Goal: Browse casually: Explore the website without a specific task or goal

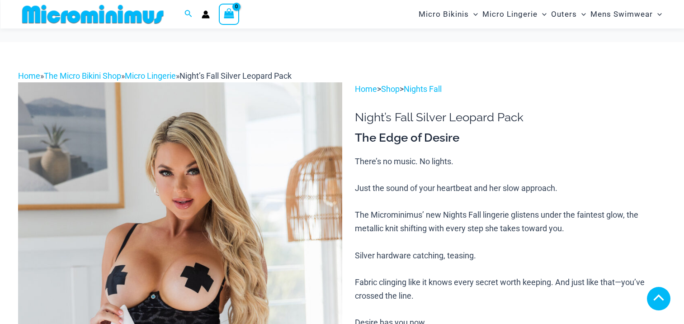
scroll to position [633, 0]
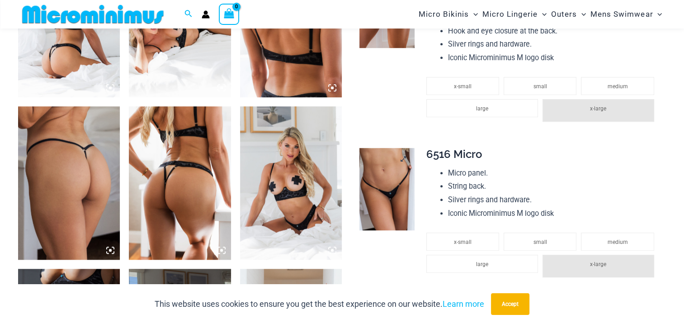
click at [382, 206] on img at bounding box center [386, 189] width 55 height 82
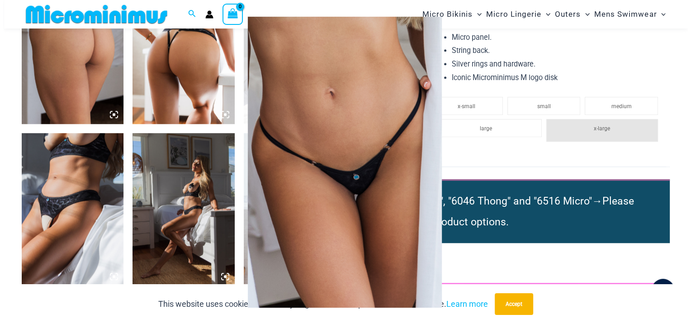
scroll to position [775, 0]
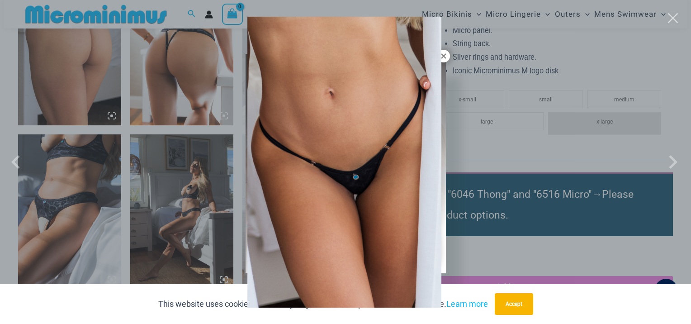
click at [38, 202] on div at bounding box center [345, 162] width 691 height 324
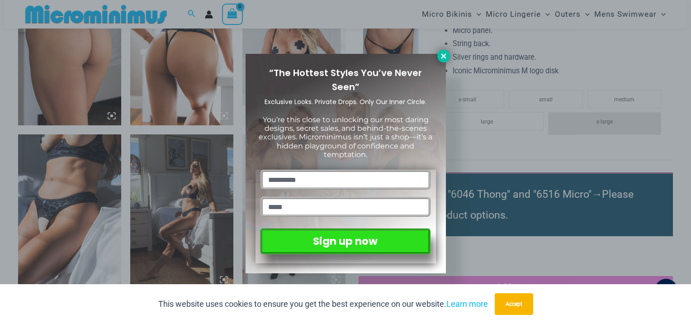
click at [438, 55] on button at bounding box center [443, 56] width 13 height 13
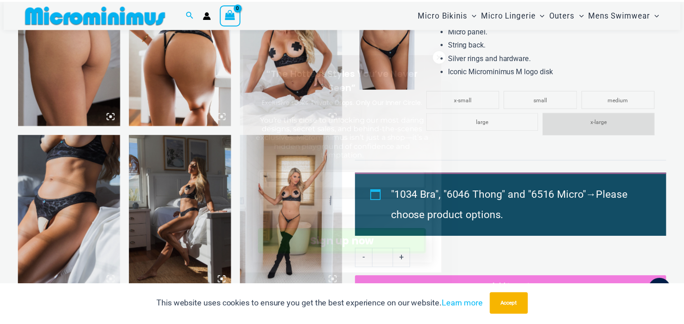
scroll to position [768, 0]
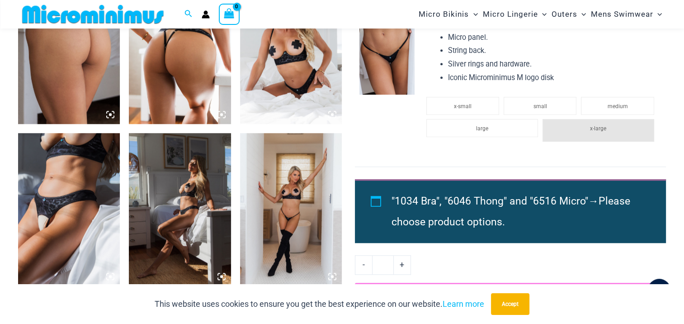
click at [72, 213] on img at bounding box center [69, 209] width 102 height 153
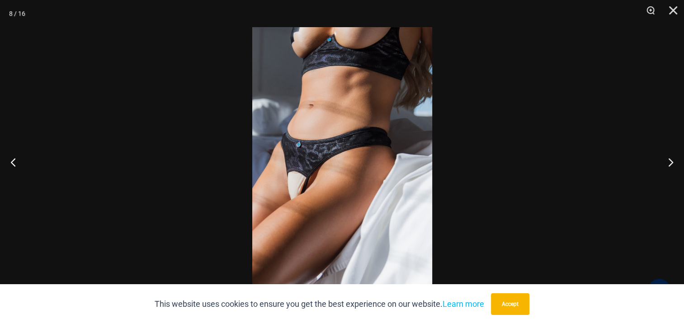
click at [667, 162] on button "Next" at bounding box center [667, 161] width 34 height 45
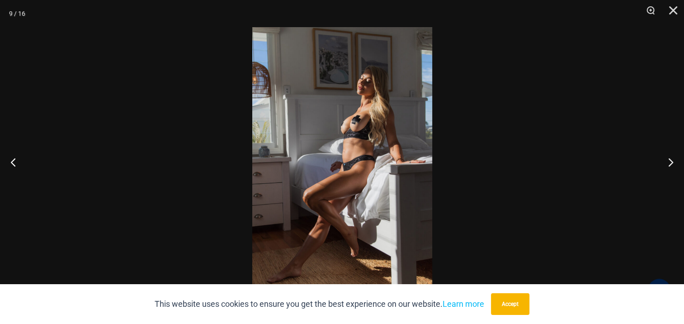
click at [667, 162] on button "Next" at bounding box center [667, 161] width 34 height 45
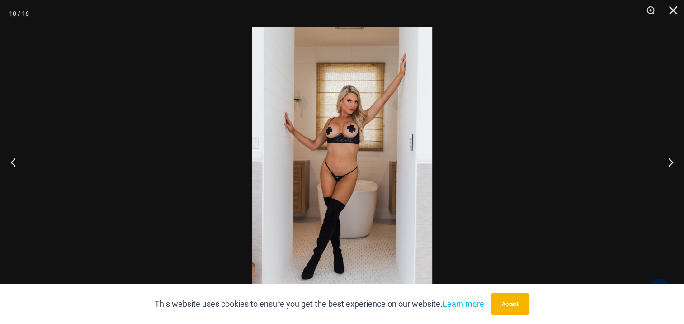
click at [667, 162] on button "Next" at bounding box center [667, 161] width 34 height 45
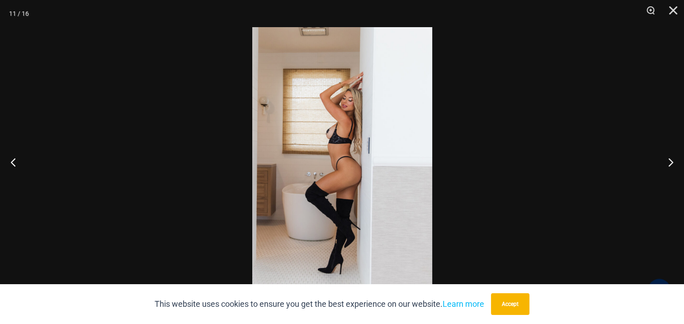
click at [667, 162] on button "Next" at bounding box center [667, 161] width 34 height 45
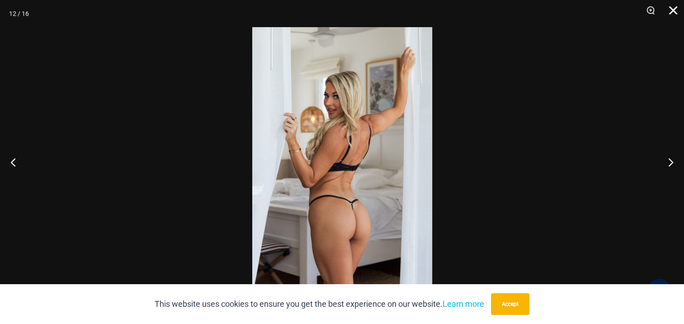
click at [675, 10] on button "Close" at bounding box center [670, 13] width 23 height 27
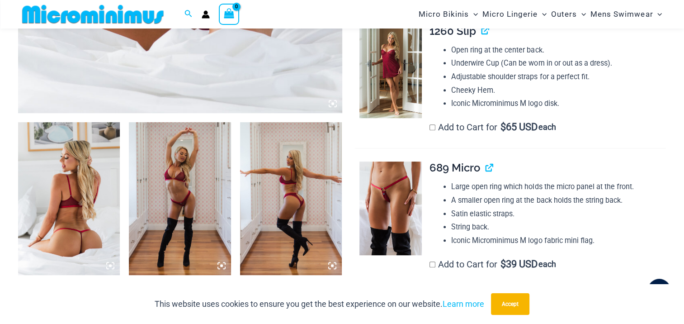
scroll to position [444, 0]
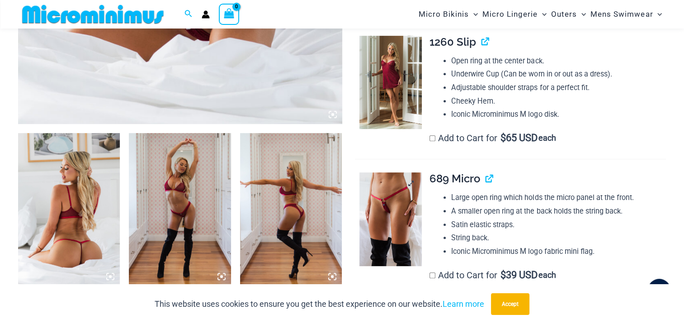
click at [392, 217] on img at bounding box center [390, 218] width 62 height 93
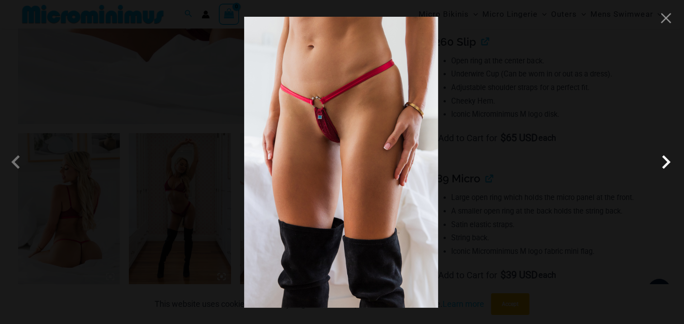
drag, startPoint x: 439, startPoint y: 75, endPoint x: 665, endPoint y: 165, distance: 243.2
click at [665, 165] on span at bounding box center [665, 161] width 27 height 27
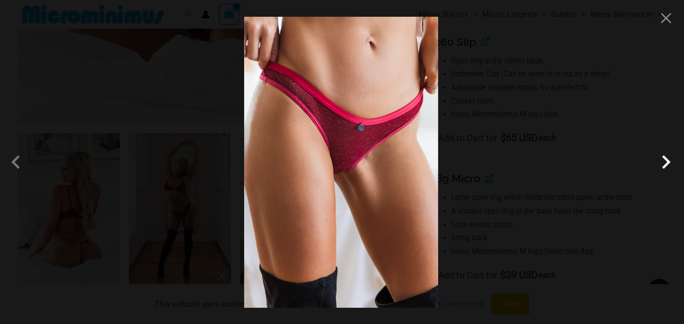
click at [665, 165] on span at bounding box center [665, 161] width 27 height 27
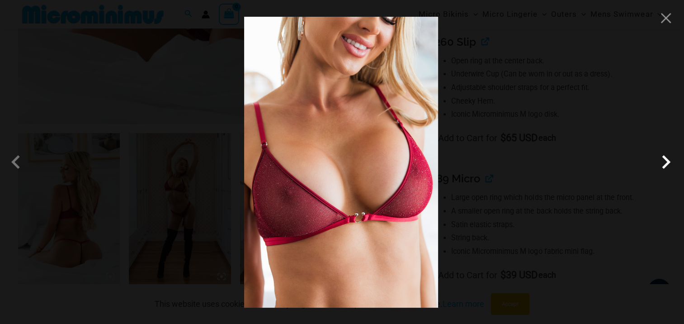
click at [665, 165] on span at bounding box center [665, 161] width 27 height 27
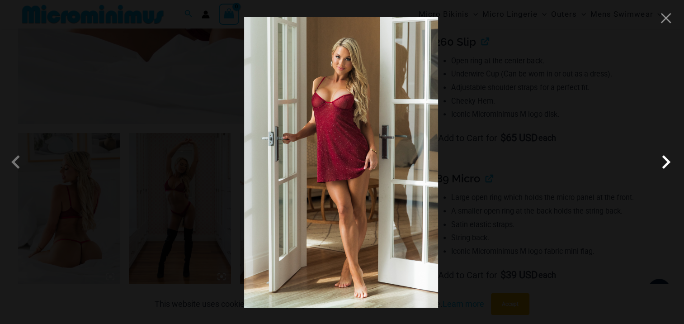
click at [665, 165] on span at bounding box center [665, 161] width 27 height 27
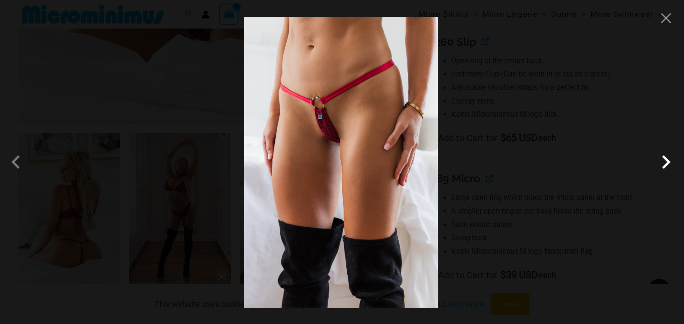
click at [665, 165] on span at bounding box center [665, 161] width 27 height 27
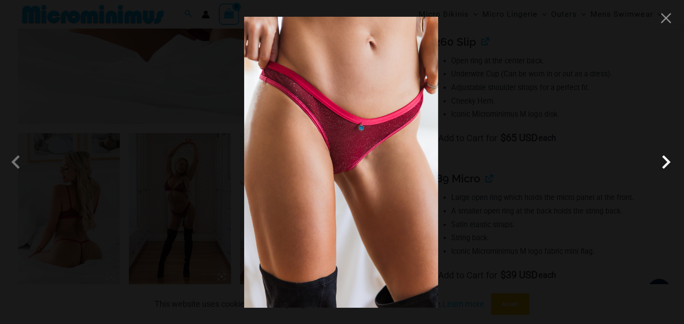
click at [665, 165] on span at bounding box center [665, 161] width 27 height 27
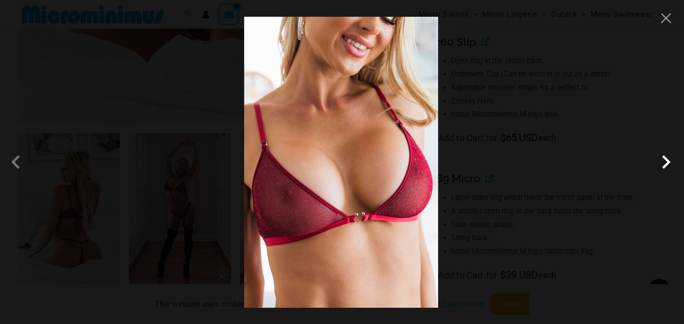
click at [668, 162] on span at bounding box center [665, 161] width 27 height 27
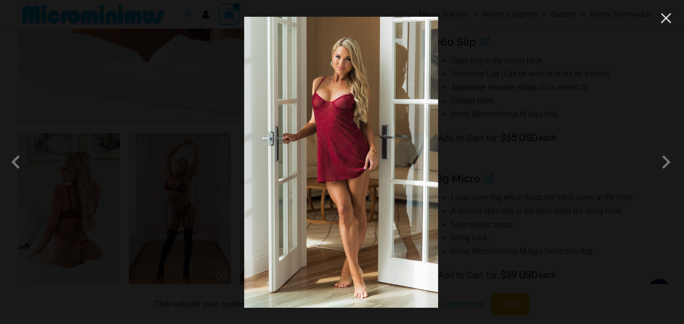
click at [667, 19] on button "Close" at bounding box center [666, 18] width 14 height 14
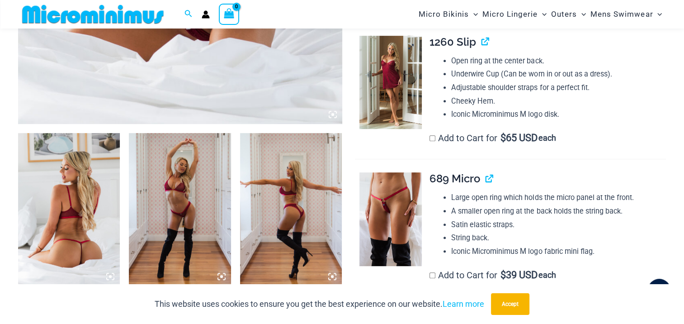
click at [381, 90] on img at bounding box center [390, 82] width 62 height 93
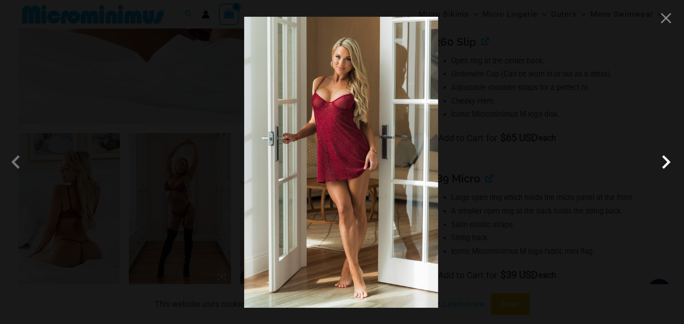
click at [669, 162] on span at bounding box center [665, 161] width 27 height 27
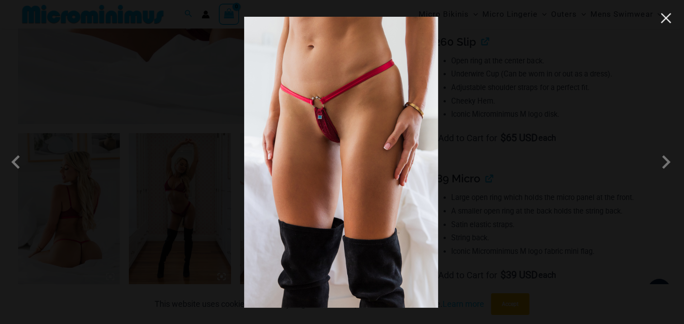
click at [669, 18] on button "Close" at bounding box center [666, 18] width 14 height 14
